Goal: Task Accomplishment & Management: Manage account settings

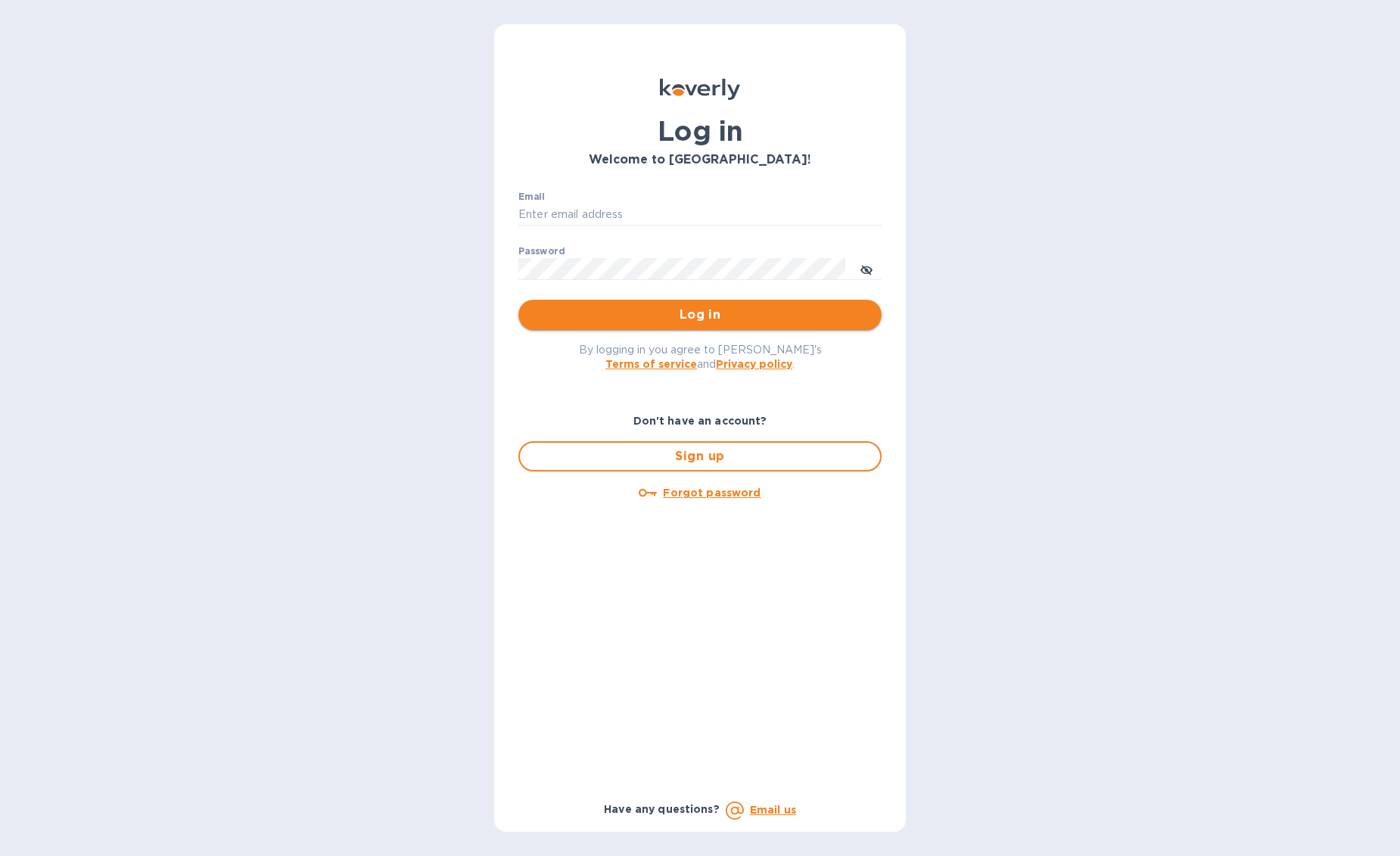
type input "[EMAIL_ADDRESS][DOMAIN_NAME]"
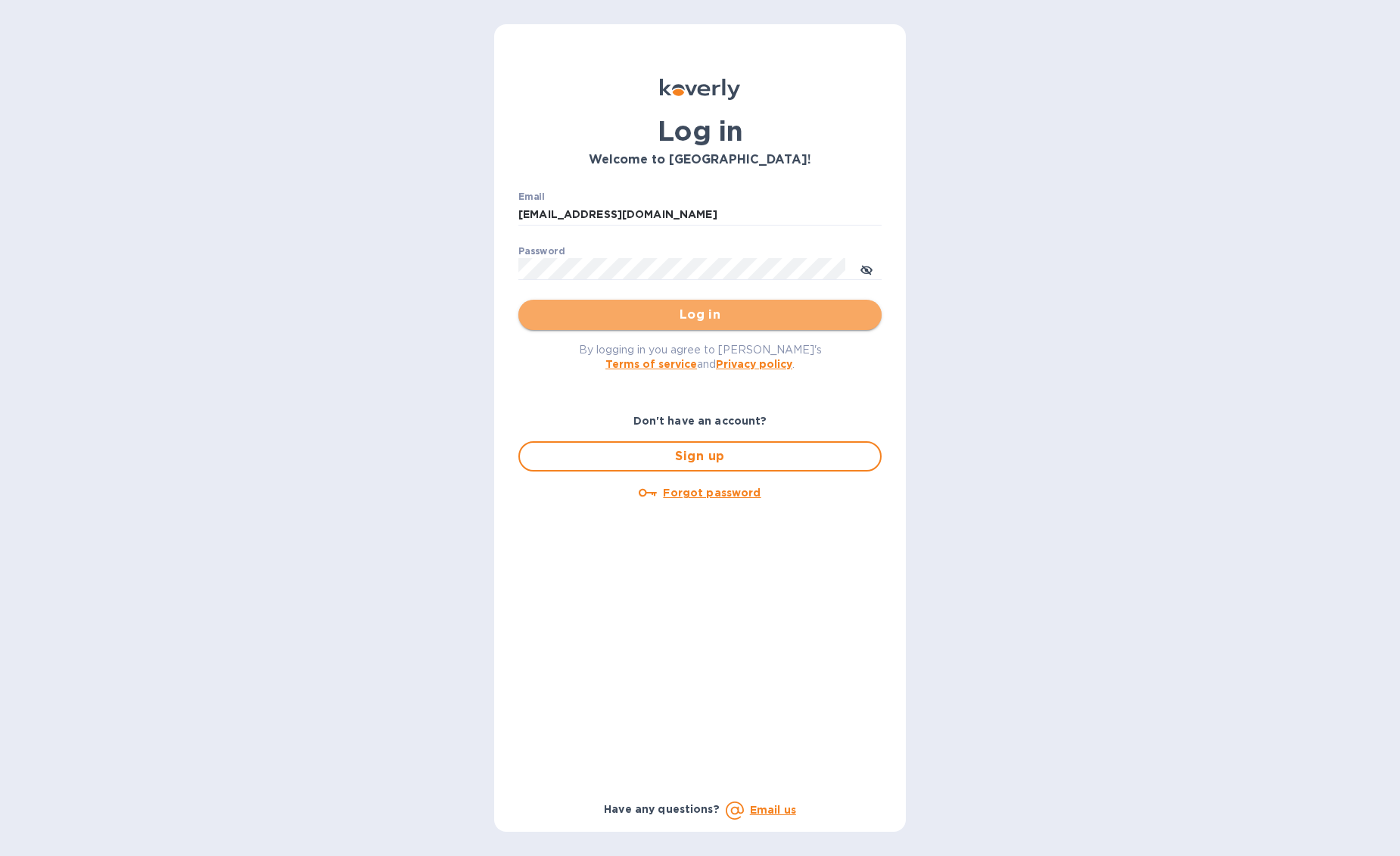
click at [688, 306] on span "Log in" at bounding box center [700, 315] width 339 height 18
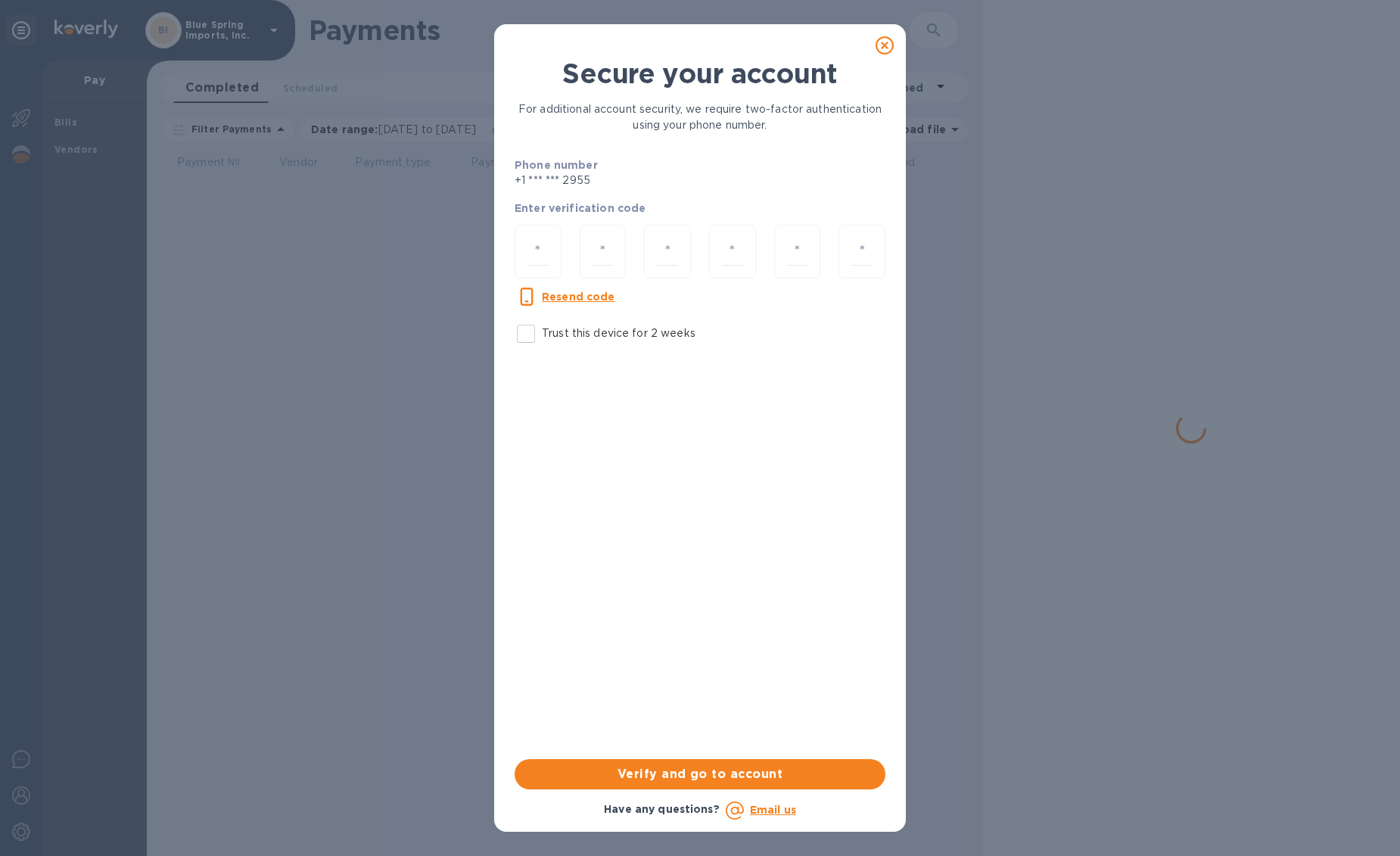
click at [891, 39] on icon at bounding box center [884, 45] width 18 height 18
